Goal: Task Accomplishment & Management: Use online tool/utility

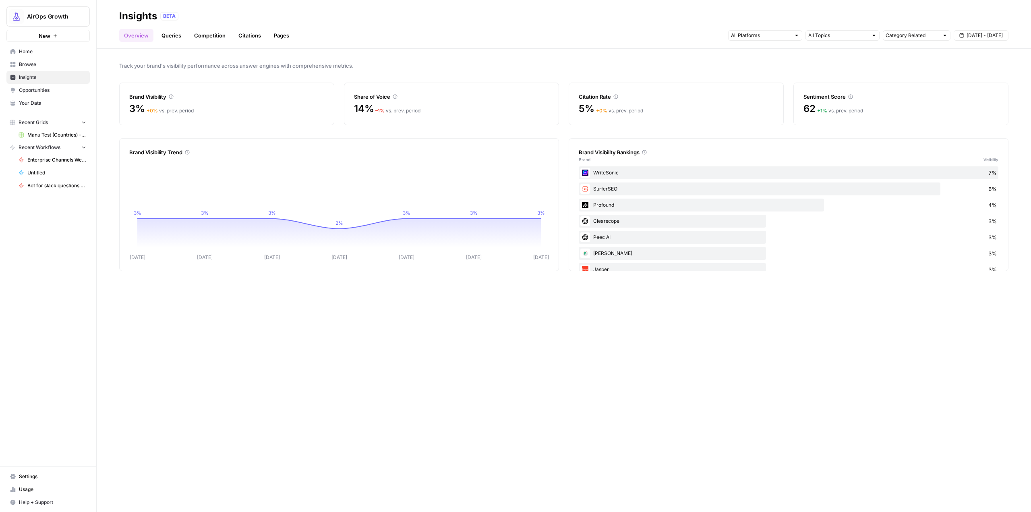
click at [53, 18] on span "AirOps Growth" at bounding box center [51, 16] width 49 height 8
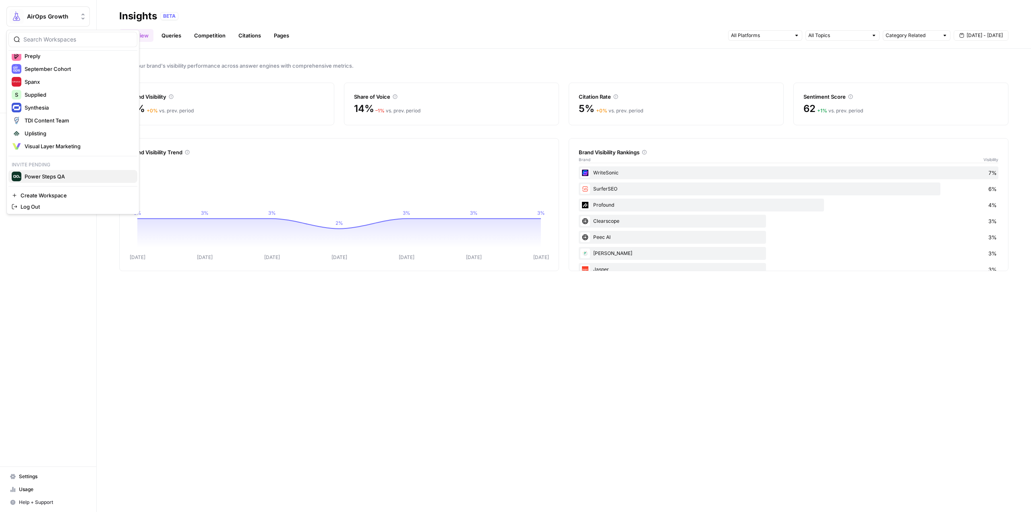
click at [58, 175] on span "Power Steps QA" at bounding box center [78, 176] width 106 height 8
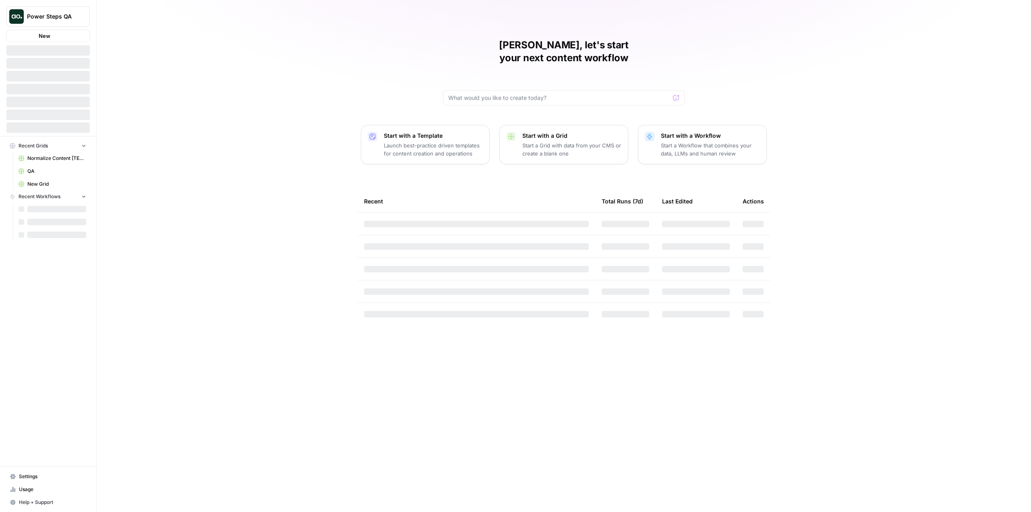
click at [63, 17] on span "Power Steps QA" at bounding box center [51, 16] width 49 height 8
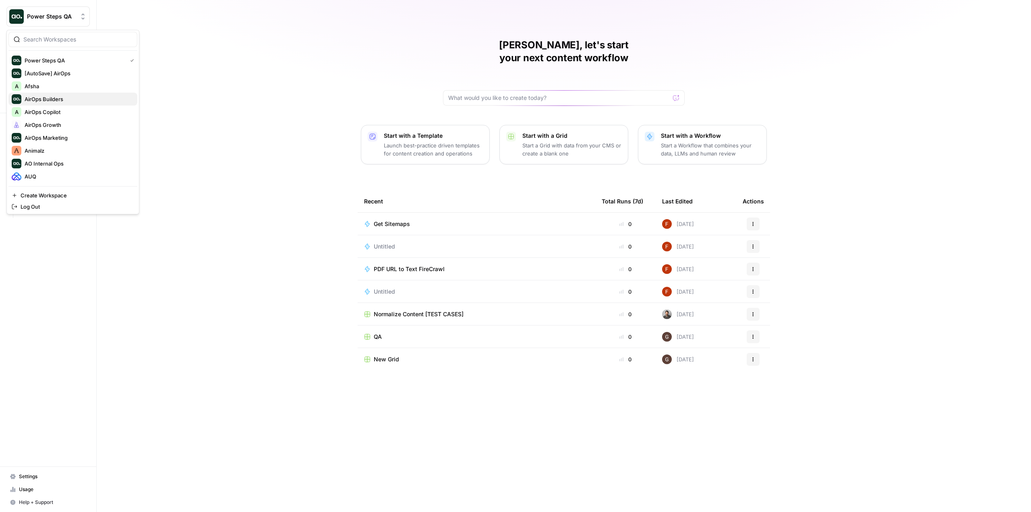
click at [65, 101] on span "AirOps Builders" at bounding box center [78, 99] width 106 height 8
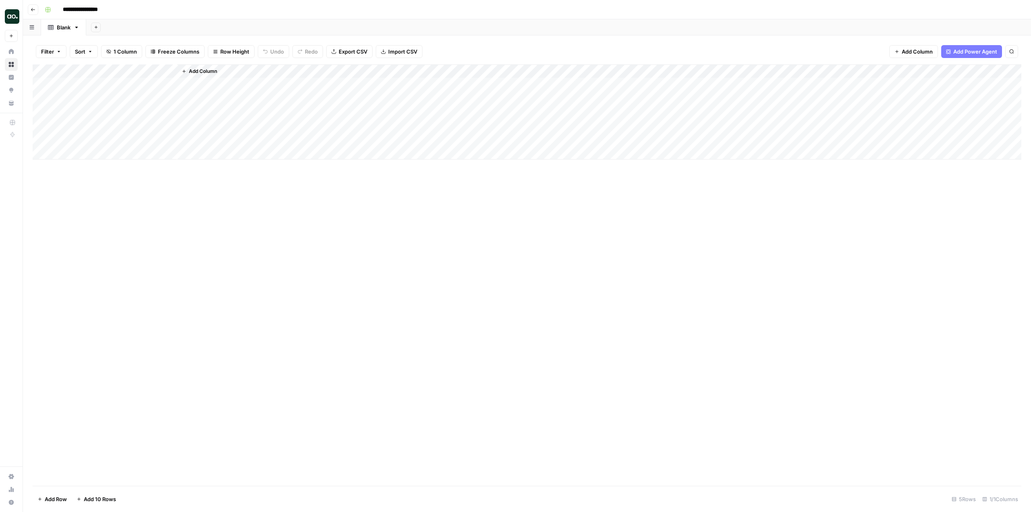
click at [110, 69] on div "Add Column" at bounding box center [527, 111] width 988 height 95
click at [368, 248] on div "Add Column" at bounding box center [527, 274] width 988 height 421
click at [126, 87] on div "Add Column" at bounding box center [527, 111] width 988 height 95
click at [98, 70] on div "Add Column" at bounding box center [527, 111] width 988 height 95
drag, startPoint x: 105, startPoint y: 90, endPoint x: 45, endPoint y: 91, distance: 60.0
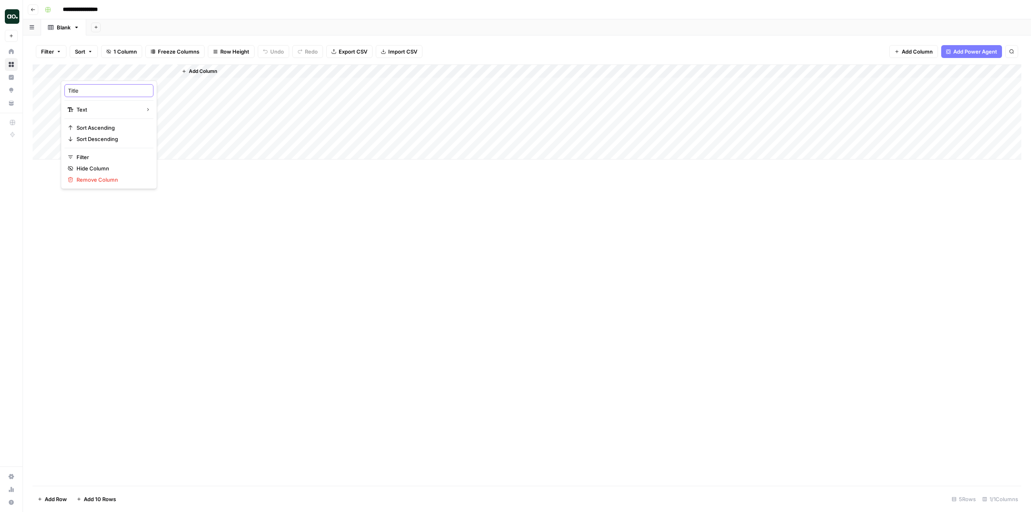
click at [45, 91] on body "**********" at bounding box center [515, 256] width 1031 height 512
click at [98, 91] on input "Title" at bounding box center [109, 91] width 82 height 8
click at [289, 233] on div "Add Column" at bounding box center [527, 274] width 988 height 421
click at [202, 75] on button "Add Column" at bounding box center [199, 71] width 42 height 10
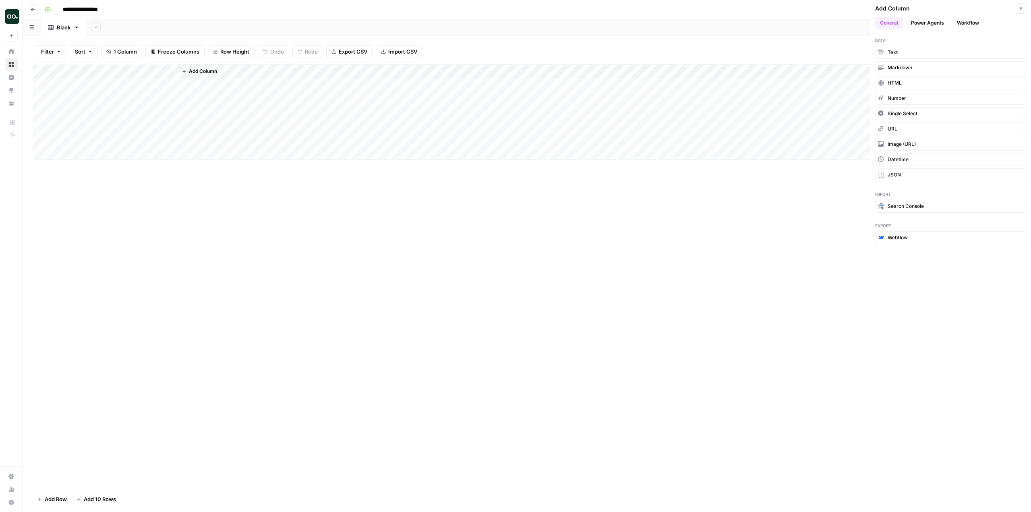
click at [973, 26] on button "Workflow" at bounding box center [968, 23] width 32 height 12
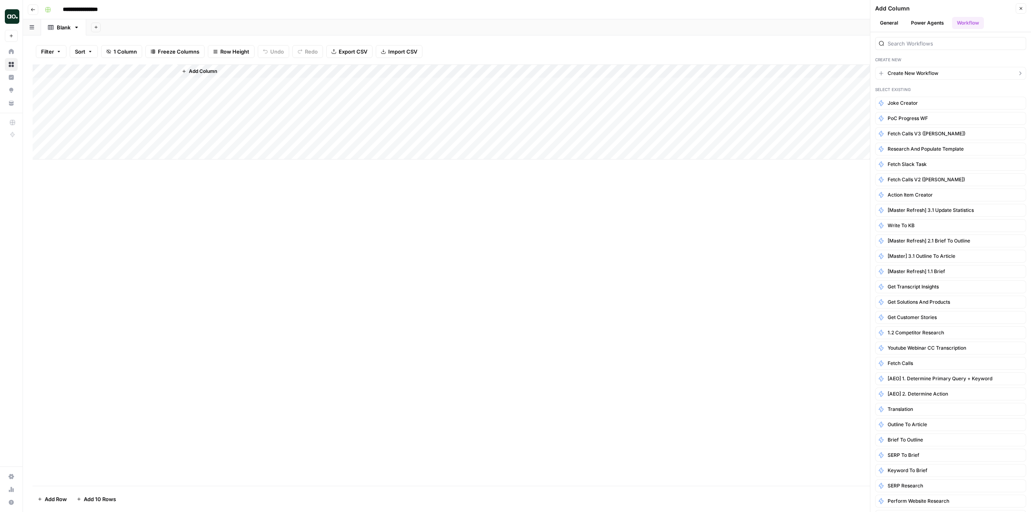
click at [918, 74] on span "Create New Workflow" at bounding box center [912, 73] width 51 height 7
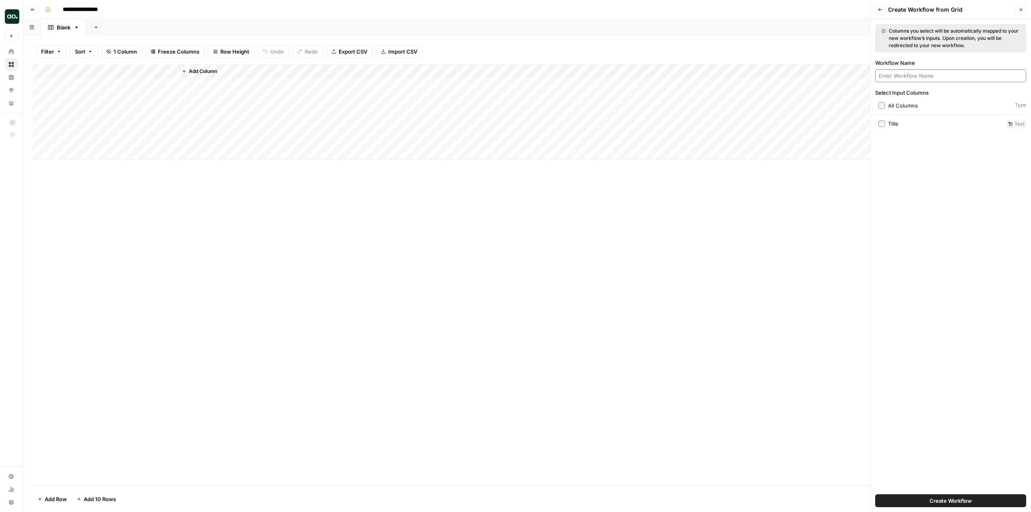
click at [913, 78] on input "Workflow Name" at bounding box center [950, 76] width 144 height 8
type input "Fetch Slack Conversations"
click at [109, 71] on div "Add Column" at bounding box center [527, 111] width 988 height 95
drag, startPoint x: 95, startPoint y: 90, endPoint x: 67, endPoint y: 86, distance: 28.0
click at [67, 86] on div "Title" at bounding box center [108, 90] width 89 height 13
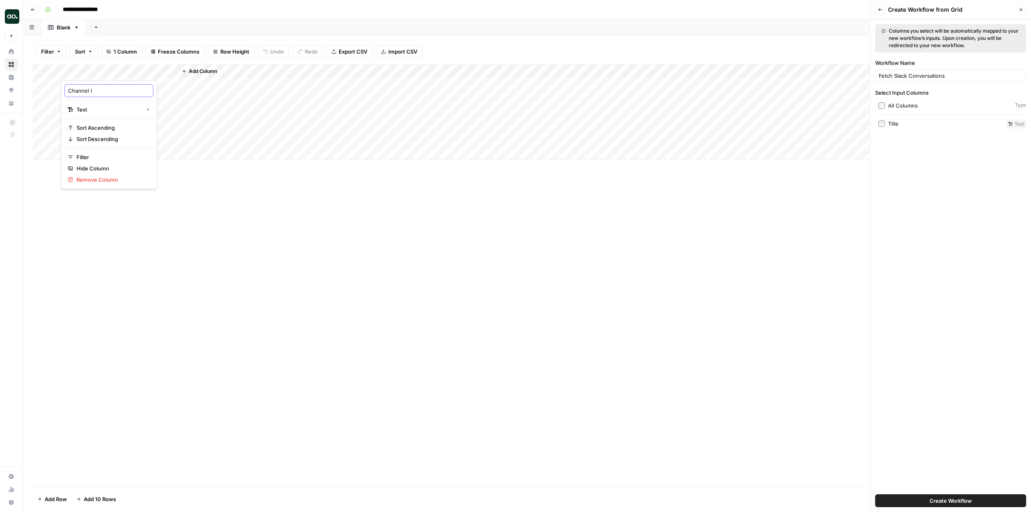
type input "Channel ID"
click at [415, 283] on div "Add Column" at bounding box center [527, 274] width 988 height 421
click at [116, 70] on div "Add Column" at bounding box center [527, 111] width 988 height 95
click at [112, 92] on input "Title" at bounding box center [109, 91] width 82 height 8
type input "c"
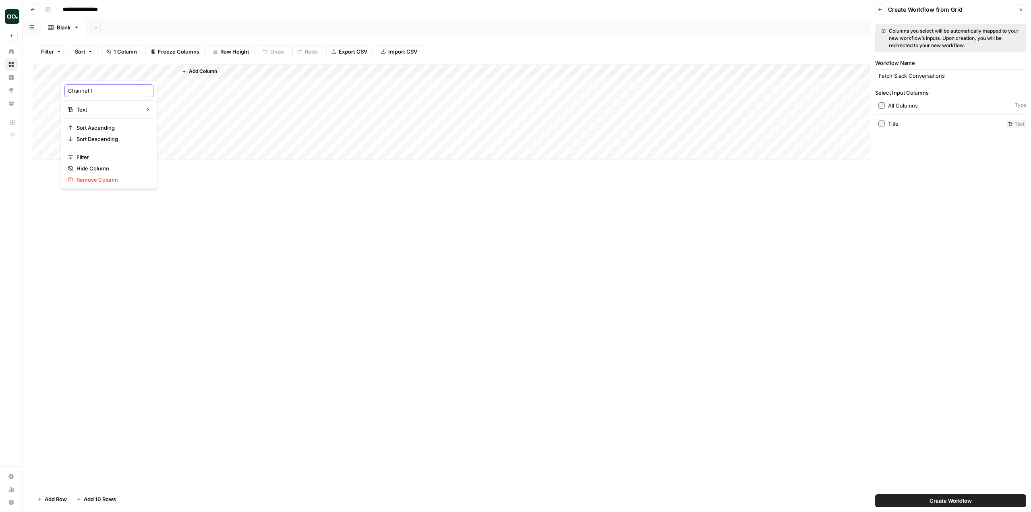
type input "Channel ID"
click at [763, 213] on div "Add Column" at bounding box center [527, 274] width 988 height 421
click at [1021, 5] on button "Close" at bounding box center [1020, 9] width 10 height 10
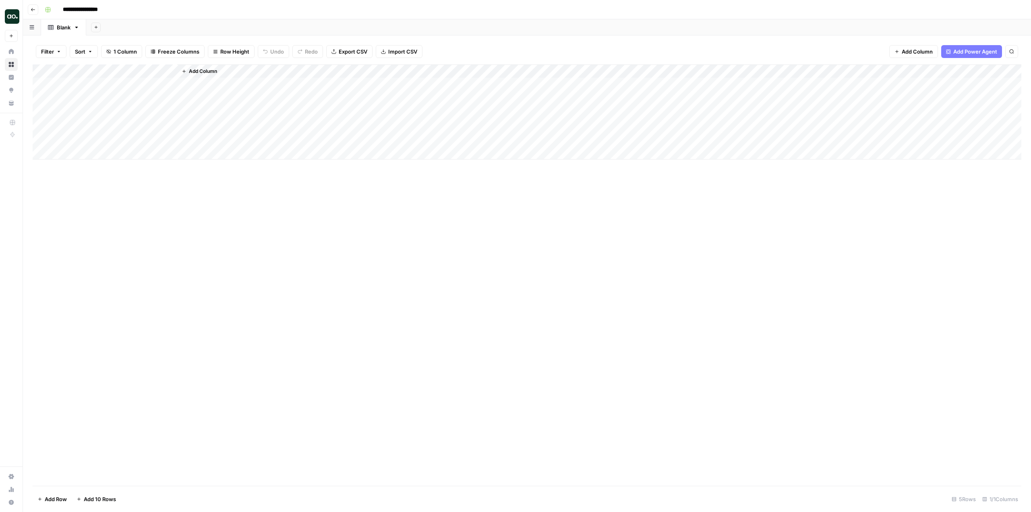
click at [790, 238] on div "Add Column" at bounding box center [527, 274] width 988 height 421
drag, startPoint x: 176, startPoint y: 70, endPoint x: 138, endPoint y: 73, distance: 38.0
click at [138, 73] on div "Add Column" at bounding box center [527, 111] width 988 height 95
click at [882, 240] on div "Add Column" at bounding box center [527, 274] width 988 height 421
click at [163, 74] on span "Add Column" at bounding box center [164, 71] width 28 height 7
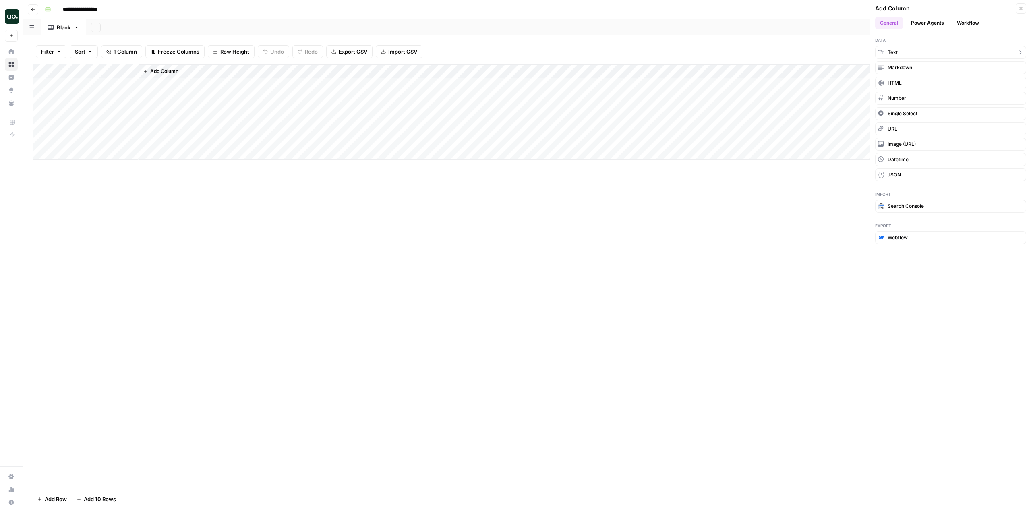
click at [895, 52] on span "Text" at bounding box center [892, 52] width 10 height 7
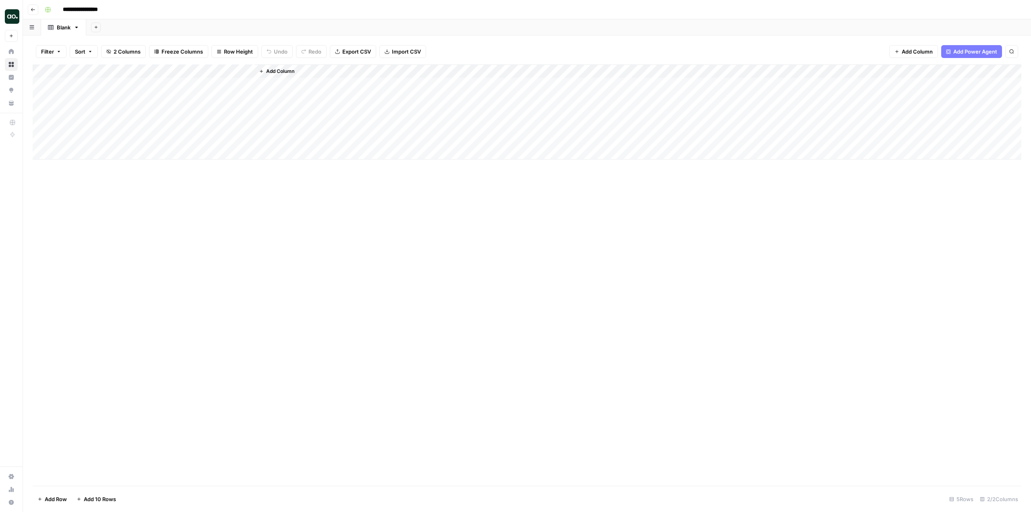
drag, startPoint x: 188, startPoint y: 70, endPoint x: 66, endPoint y: 65, distance: 122.1
click at [66, 65] on div "Add Column" at bounding box center [527, 111] width 988 height 95
click at [109, 68] on div "Add Column" at bounding box center [527, 111] width 988 height 95
click at [109, 68] on div at bounding box center [119, 72] width 116 height 16
click at [98, 94] on input "New Column" at bounding box center [109, 91] width 82 height 8
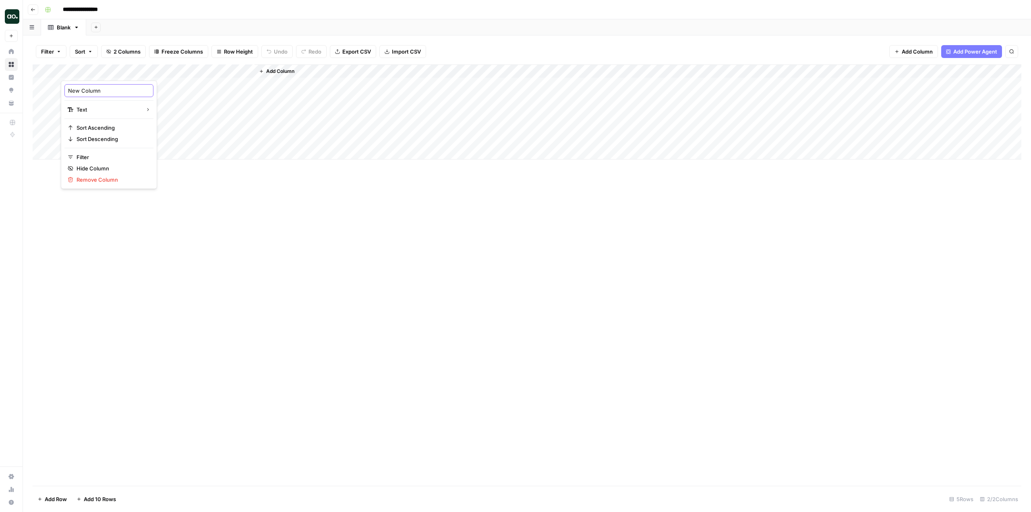
type input "New"
type input "Company Name"
drag, startPoint x: 177, startPoint y: 72, endPoint x: 147, endPoint y: 74, distance: 30.3
click at [147, 74] on div "Add Column" at bounding box center [527, 111] width 988 height 95
click at [176, 66] on div "Add Column" at bounding box center [527, 111] width 988 height 95
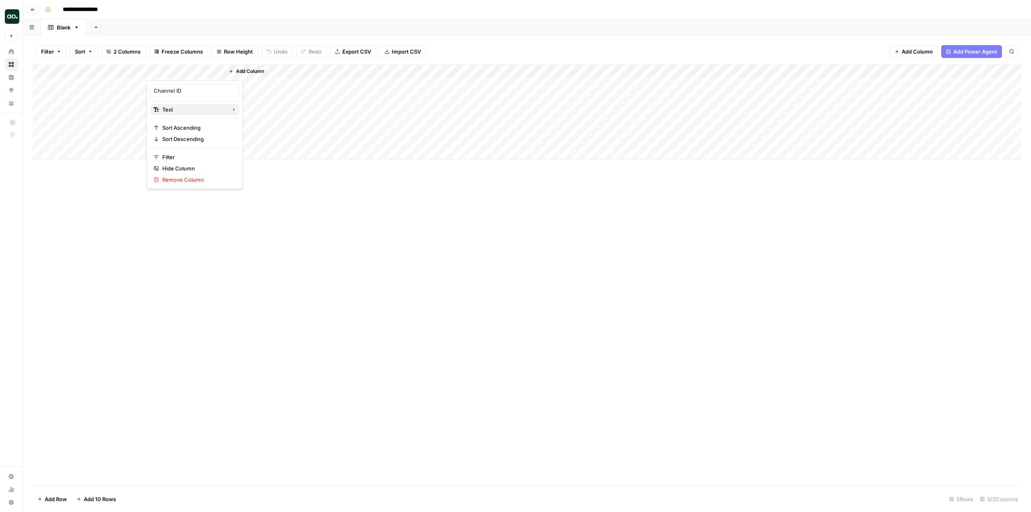
click at [185, 108] on span "Text" at bounding box center [193, 109] width 62 height 8
click at [261, 142] on span "Number" at bounding box center [261, 145] width 39 height 8
click at [184, 69] on div "Add Column" at bounding box center [527, 111] width 988 height 95
click at [198, 114] on button "Number" at bounding box center [194, 109] width 89 height 11
click at [254, 109] on span "Text" at bounding box center [261, 111] width 39 height 8
